Goal: Check status: Check status

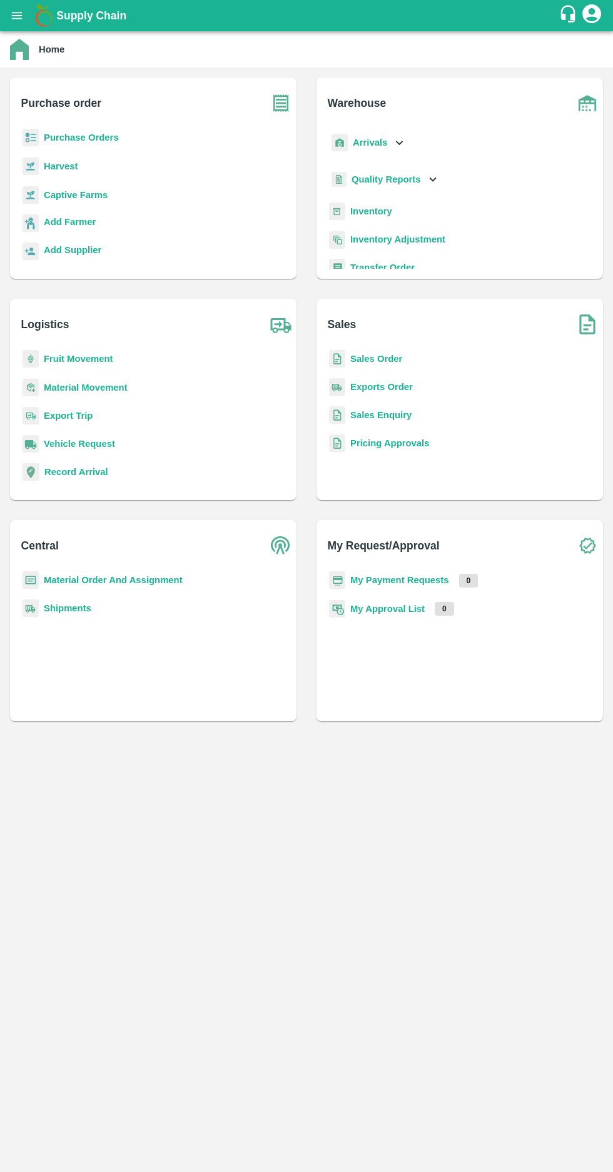
click at [78, 139] on b "Purchase Orders" at bounding box center [81, 138] width 75 height 10
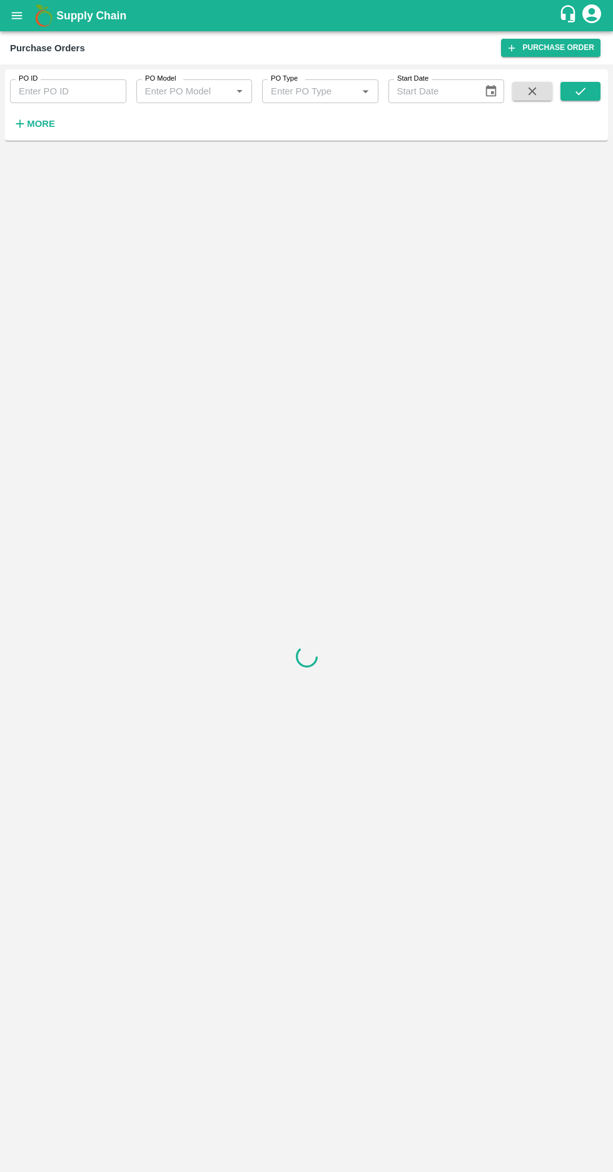
click at [52, 131] on h6 "More" at bounding box center [41, 124] width 28 height 16
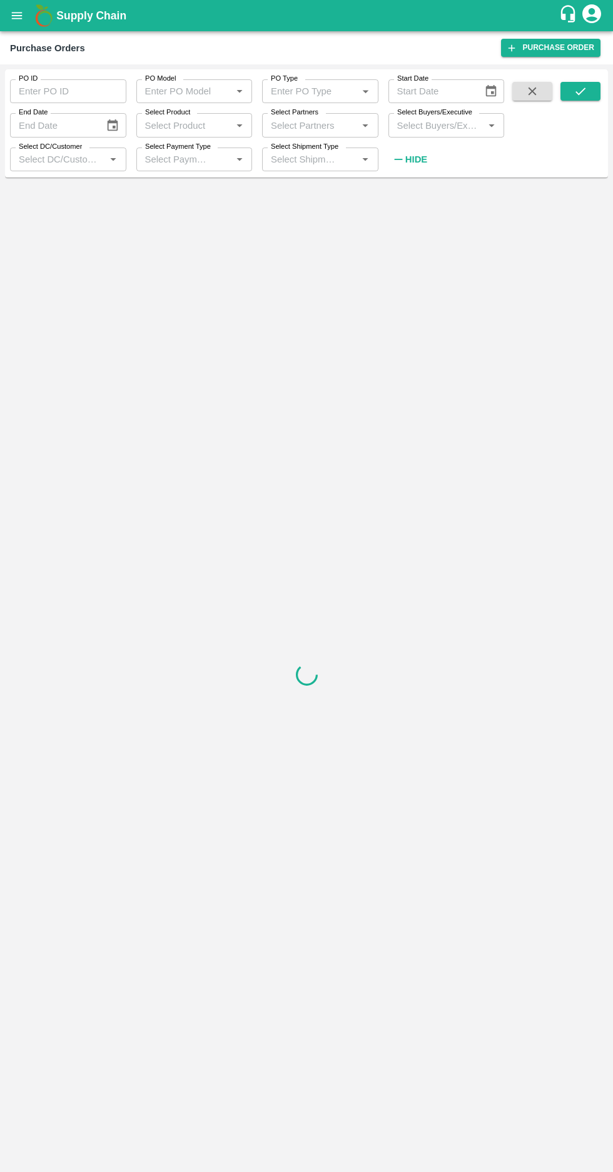
click at [443, 122] on input "Select Buyers/Executive" at bounding box center [436, 125] width 88 height 16
type input "afz"
click at [409, 196] on input "checkbox" at bounding box center [415, 190] width 25 height 25
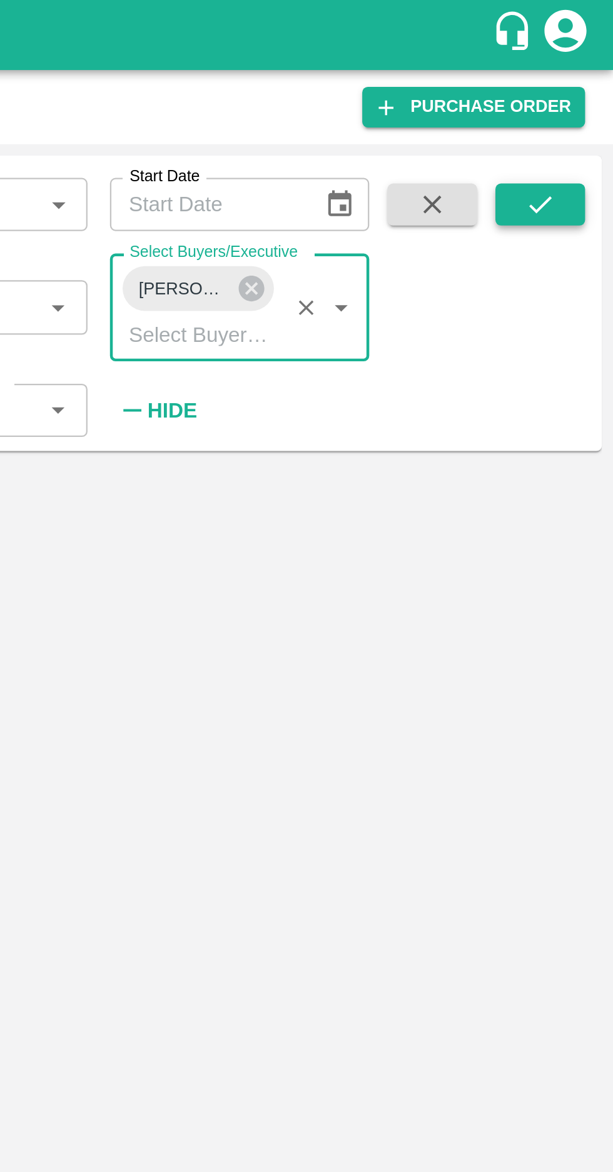
click at [577, 96] on icon "submit" at bounding box center [580, 91] width 14 height 14
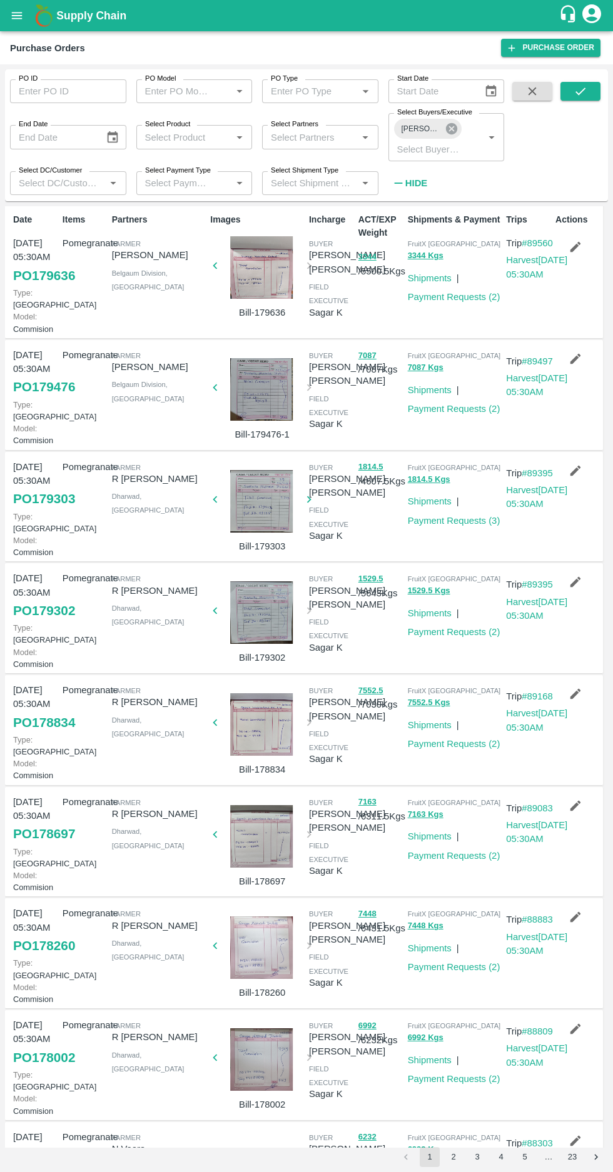
click at [451, 129] on icon at bounding box center [451, 129] width 14 height 14
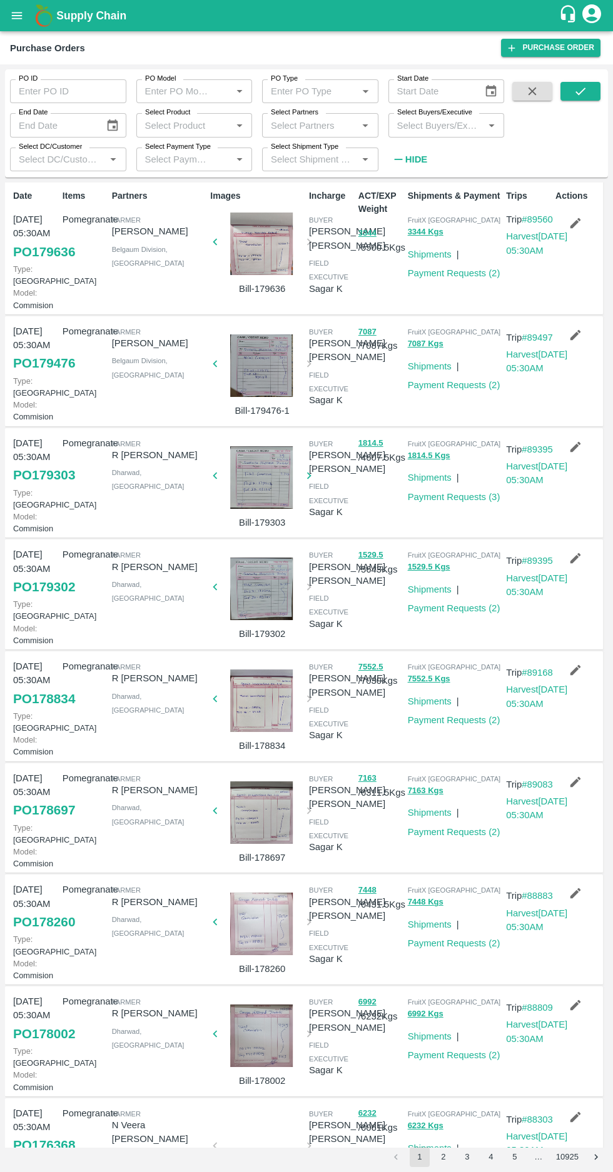
click at [428, 120] on input "Select Buyers/Executive" at bounding box center [436, 125] width 88 height 16
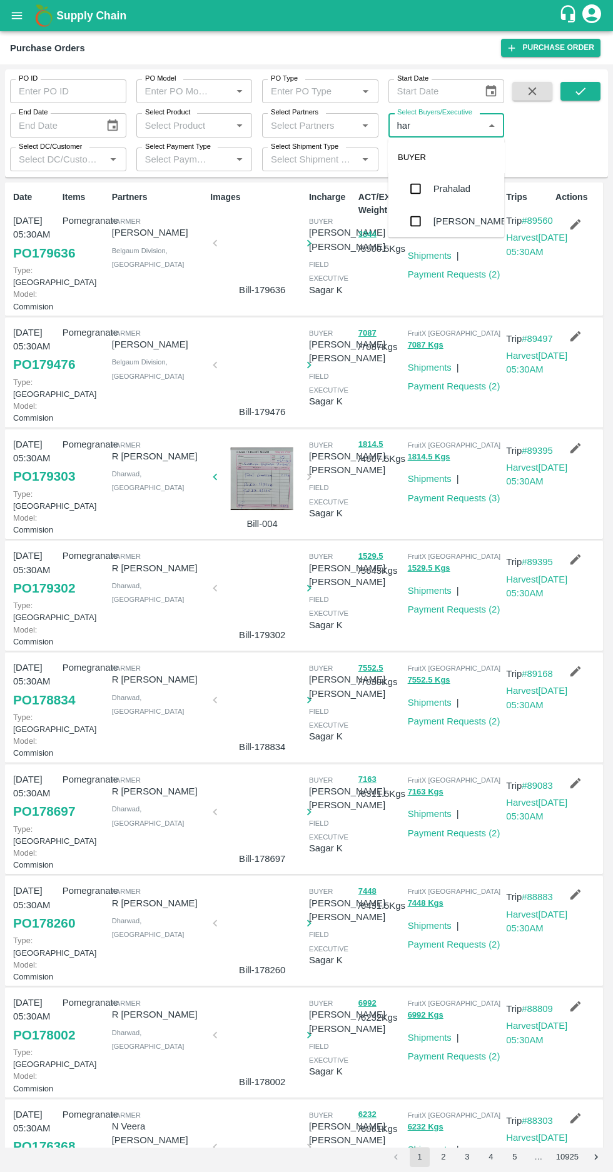
type input "hars"
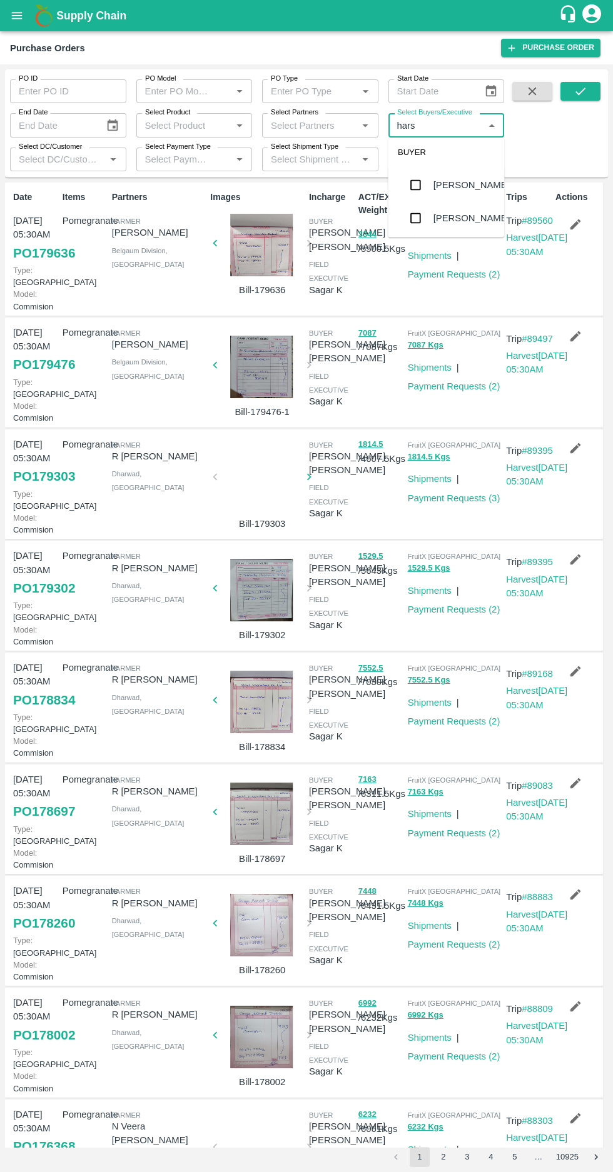
scroll to position [43, 0]
click at [411, 224] on input "checkbox" at bounding box center [415, 216] width 25 height 25
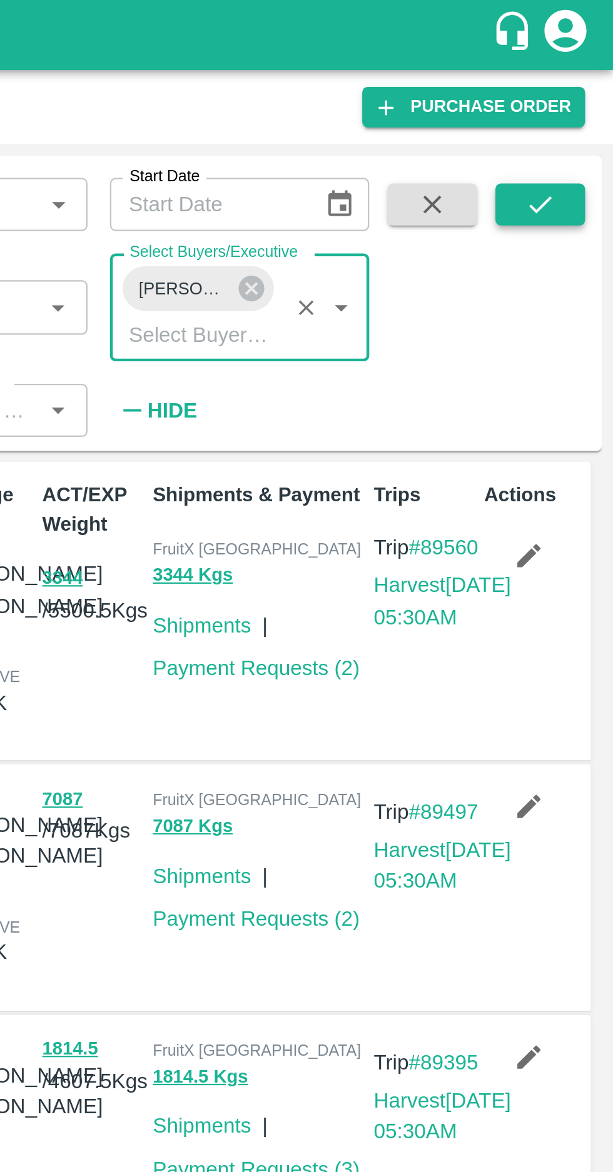
click at [576, 92] on icon "submit" at bounding box center [580, 92] width 10 height 8
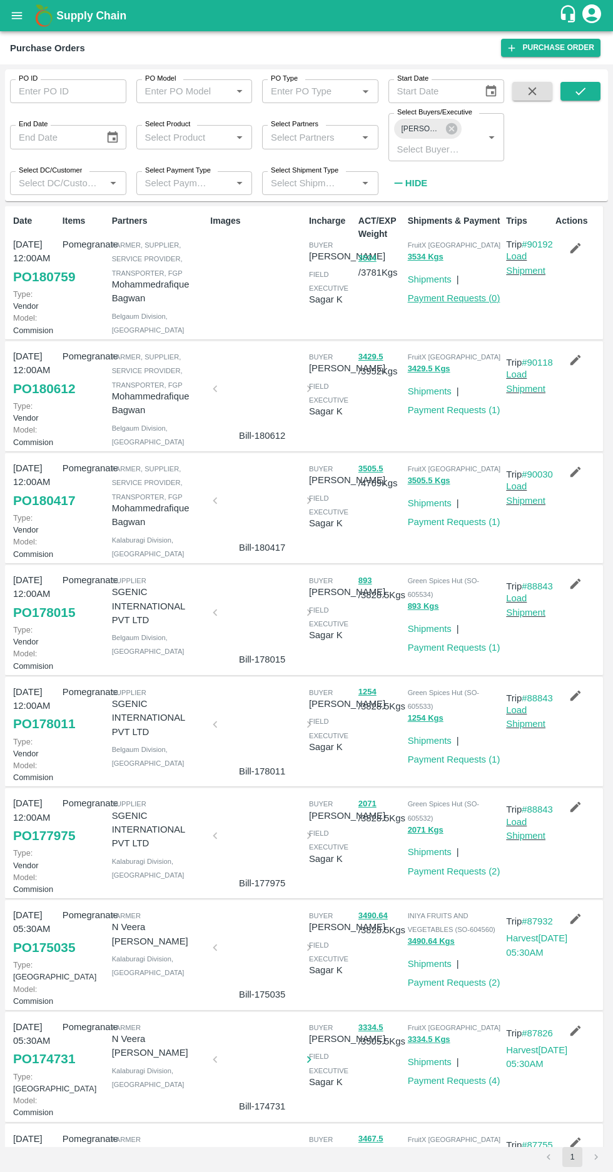
click at [461, 294] on link "Payment Requests ( 0 )" at bounding box center [454, 298] width 93 height 10
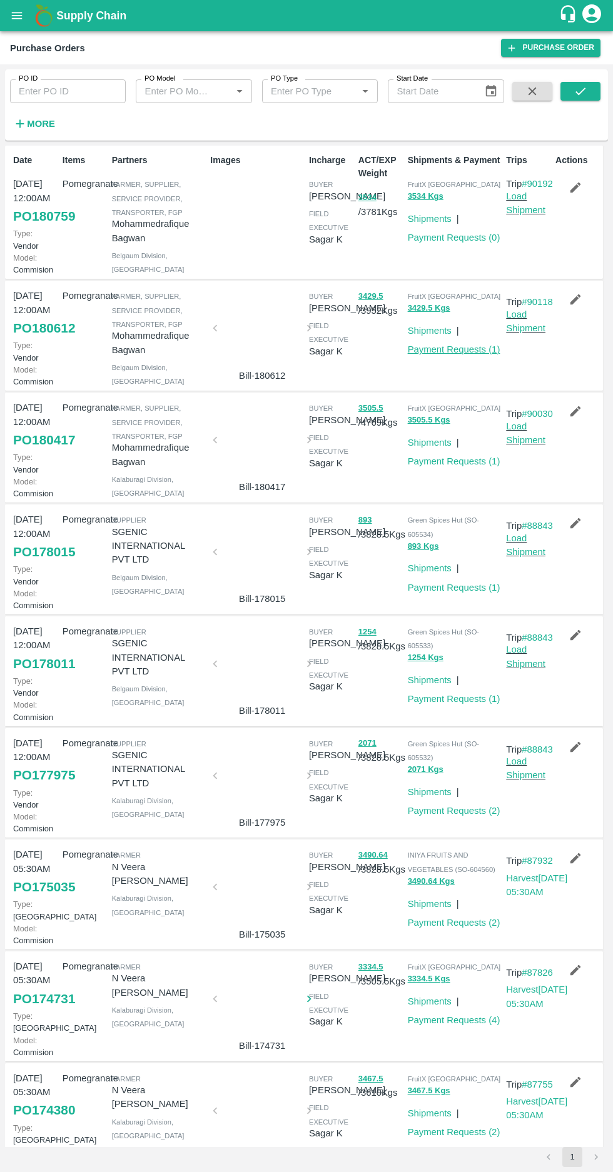
click at [458, 354] on link "Payment Requests ( 1 )" at bounding box center [454, 349] width 93 height 10
